Goal: Transaction & Acquisition: Obtain resource

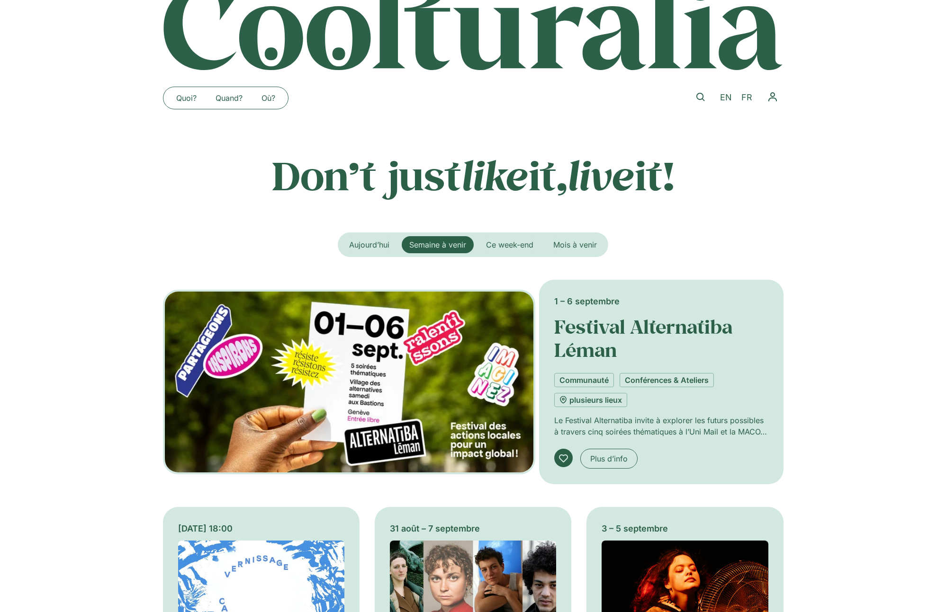
scroll to position [41, 0]
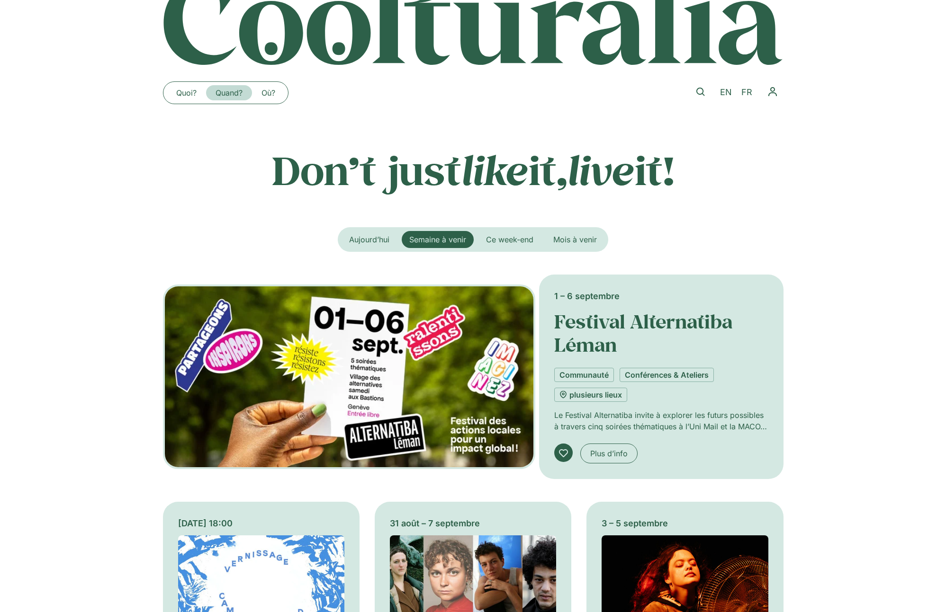
click at [227, 91] on link "Quand?" at bounding box center [229, 92] width 46 height 15
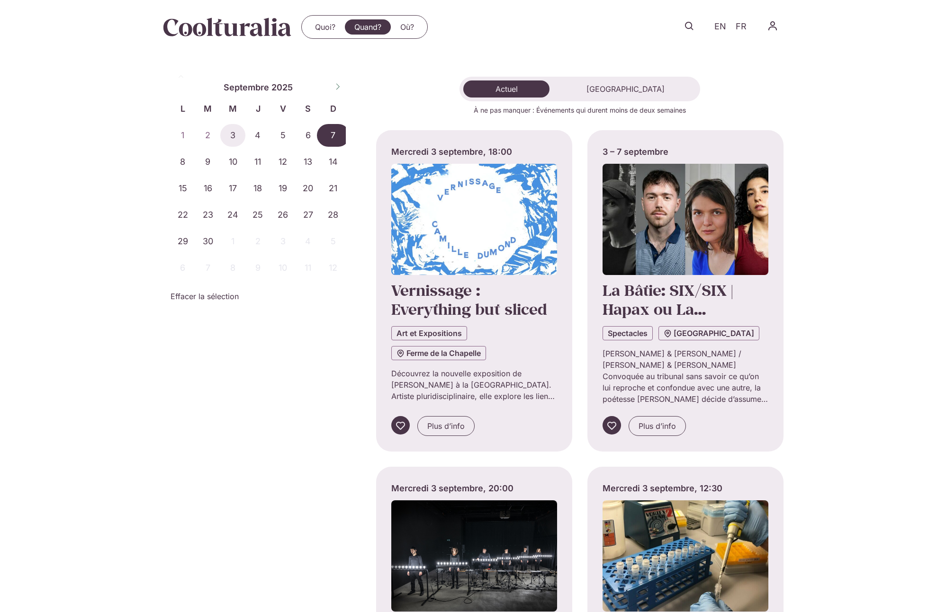
click at [324, 133] on span "7" at bounding box center [333, 135] width 25 height 23
click at [327, 132] on span "7" at bounding box center [333, 135] width 25 height 23
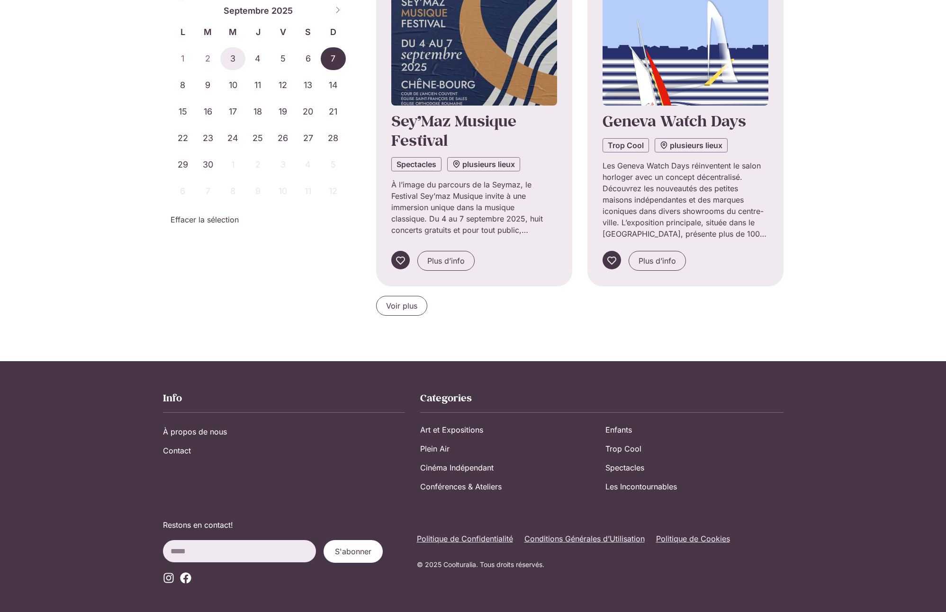
scroll to position [850, 0]
click at [402, 301] on span "Voir plus" at bounding box center [401, 306] width 31 height 11
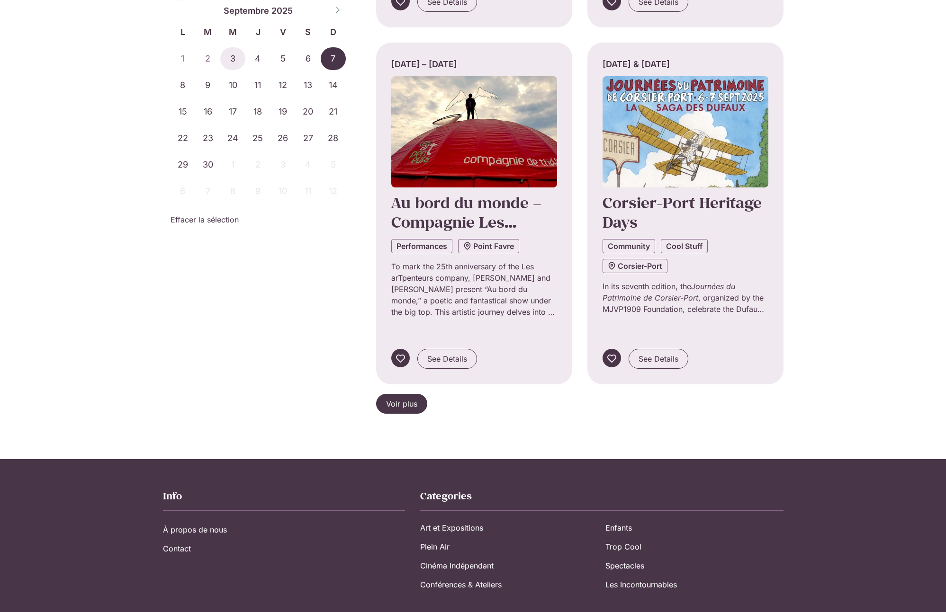
scroll to position [1871, 0]
click at [402, 399] on span "Voir plus" at bounding box center [401, 404] width 31 height 11
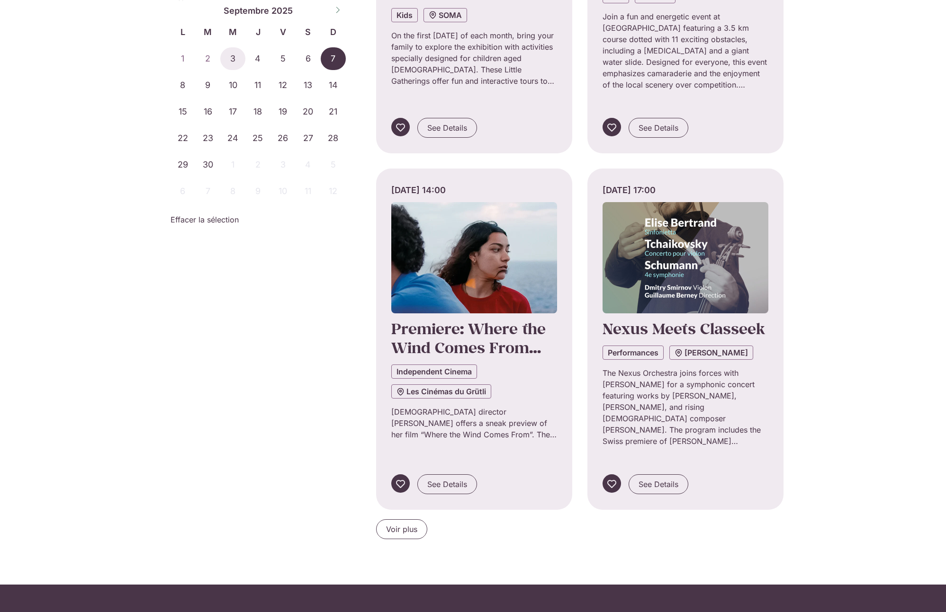
scroll to position [2817, 0]
click at [405, 523] on span "Voir plus" at bounding box center [401, 528] width 31 height 11
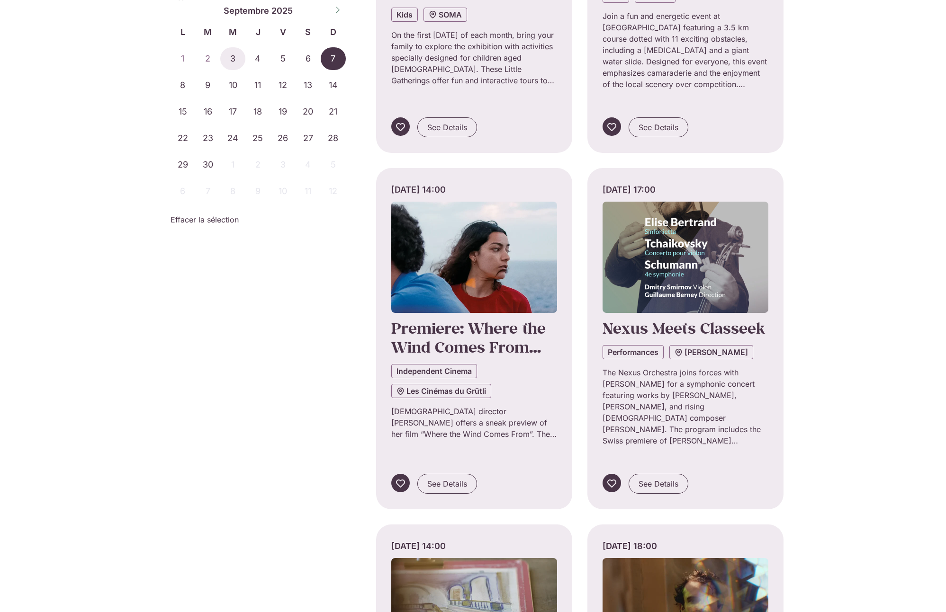
click at [439, 558] on img "Onglets. Ouvrez des éléments avec Entrer ou Espace, fermez-les avec Echape et n…" at bounding box center [474, 613] width 166 height 111
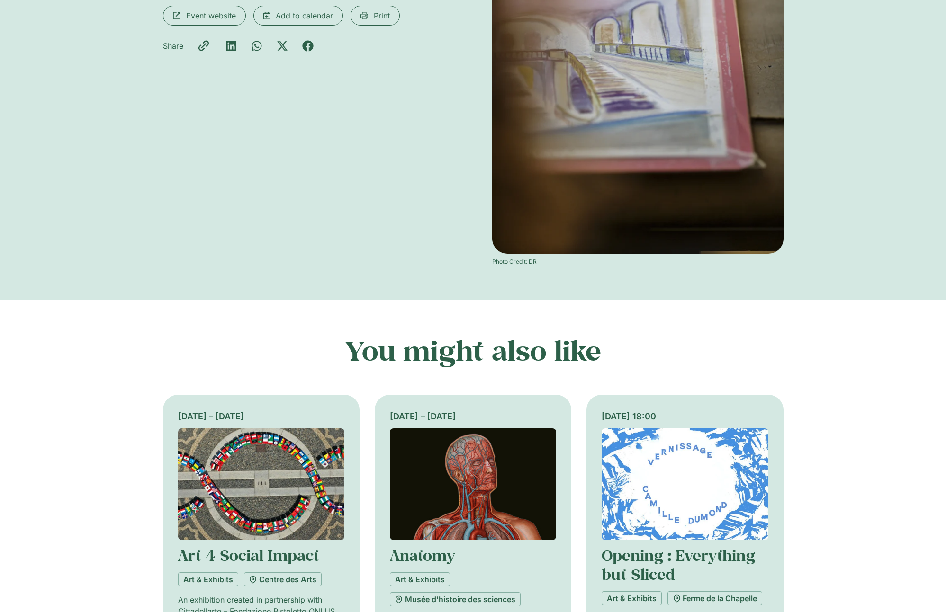
scroll to position [264, 0]
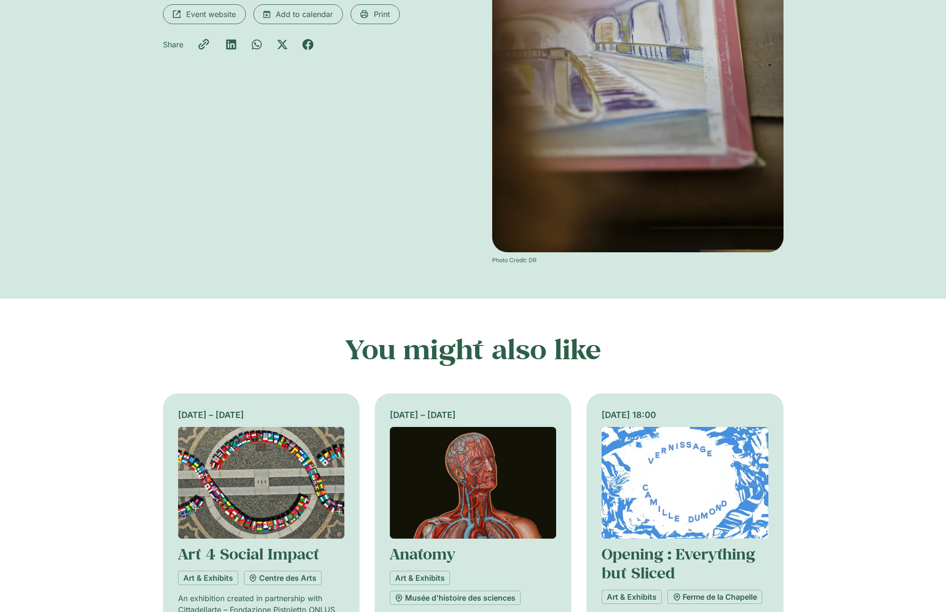
click at [641, 497] on img at bounding box center [684, 483] width 166 height 112
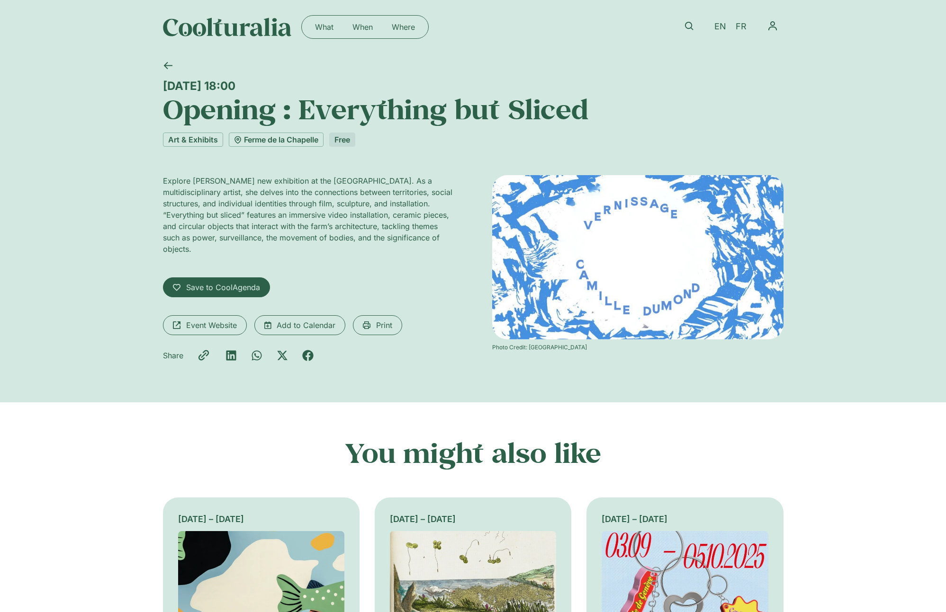
click at [663, 271] on img at bounding box center [637, 257] width 291 height 164
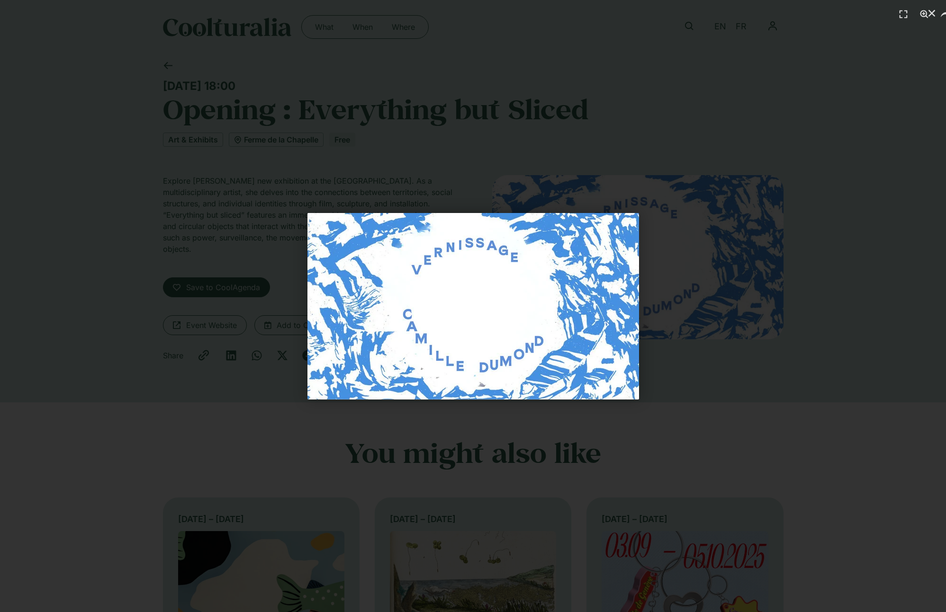
click at [716, 360] on div "1 / 1" at bounding box center [472, 306] width 879 height 546
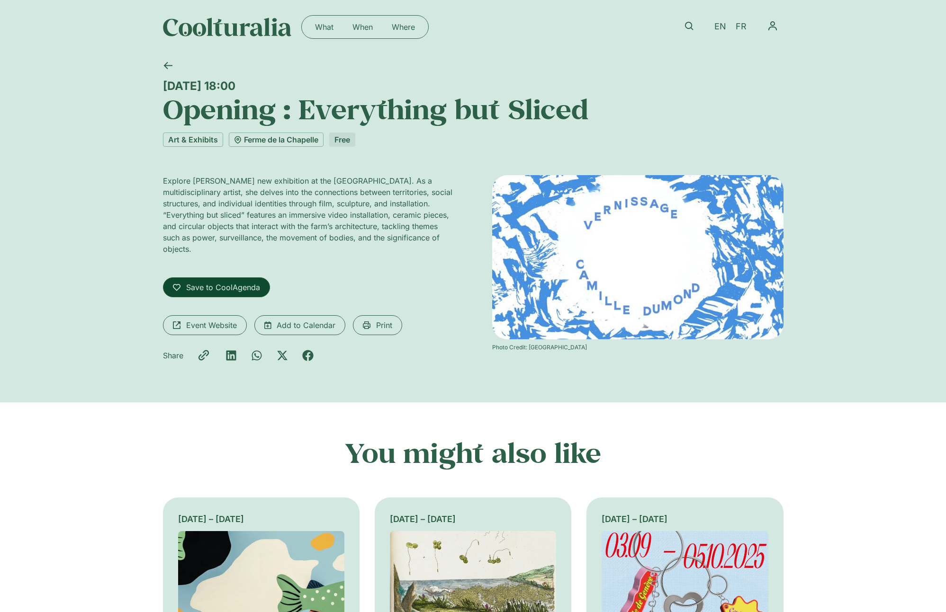
click at [241, 290] on span "Save to CoolAgenda" at bounding box center [223, 287] width 74 height 11
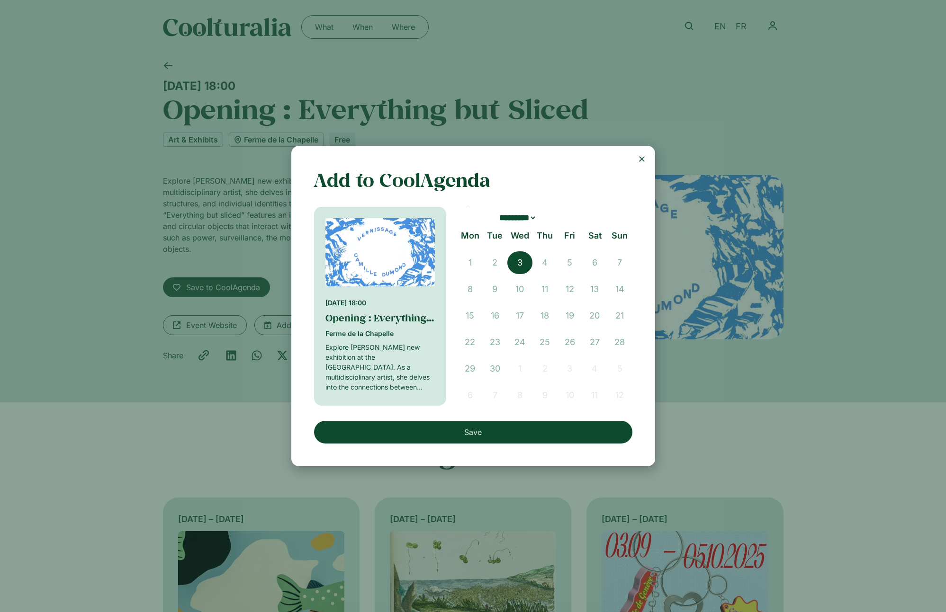
click at [468, 434] on button "Save" at bounding box center [473, 432] width 318 height 23
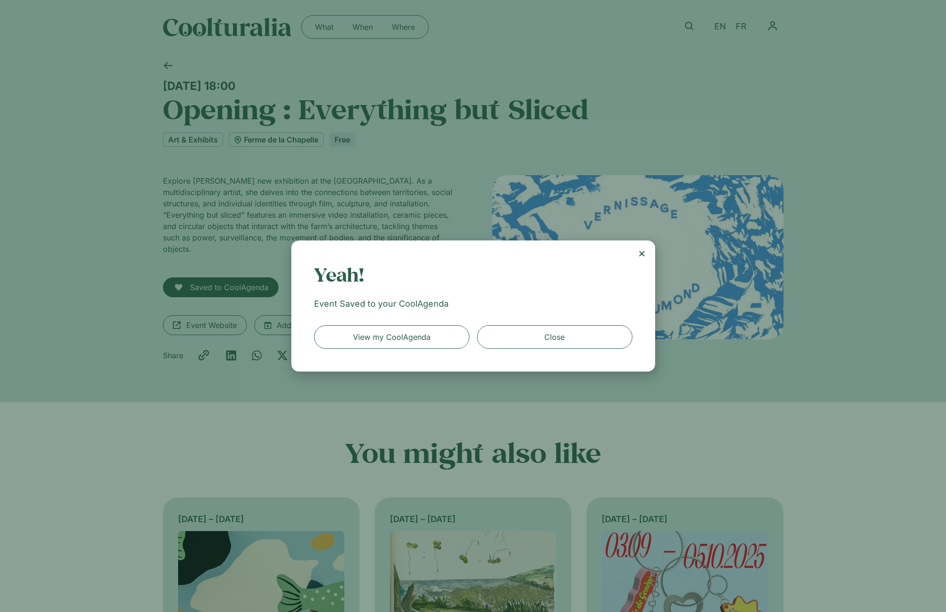
drag, startPoint x: 639, startPoint y: 254, endPoint x: 636, endPoint y: 251, distance: 5.4
click at [638, 252] on icon "Close" at bounding box center [642, 254] width 8 height 8
